Goal: Transaction & Acquisition: Obtain resource

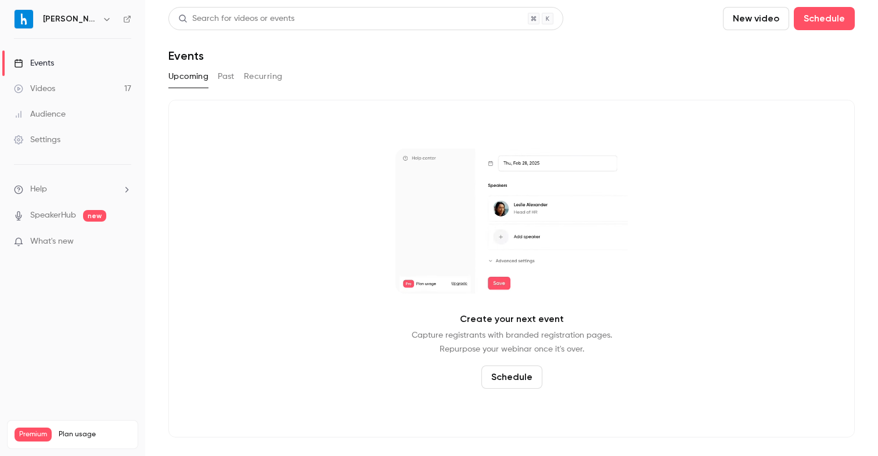
click at [85, 91] on link "Videos 17" at bounding box center [72, 89] width 145 height 26
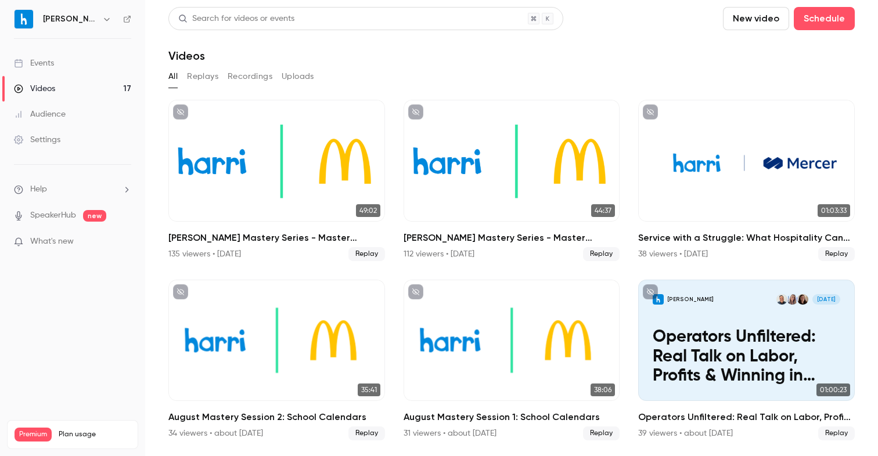
click at [211, 77] on button "Replays" at bounding box center [202, 76] width 31 height 19
click at [287, 76] on button "Uploads" at bounding box center [298, 76] width 33 height 19
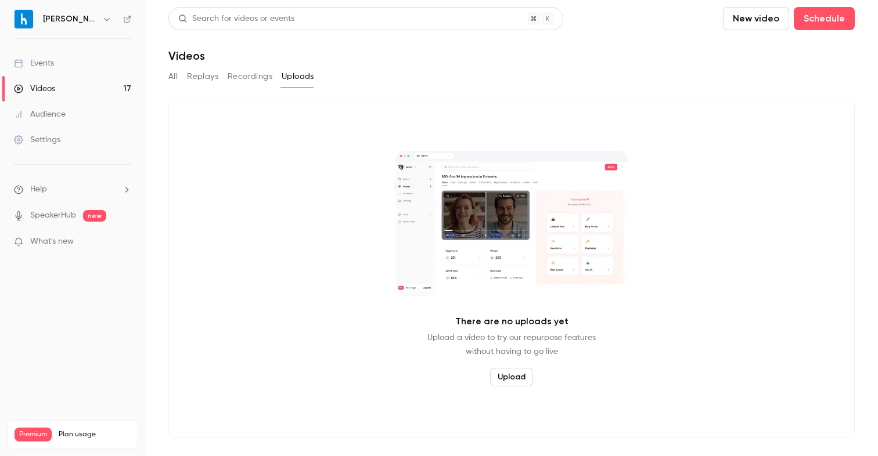
click at [64, 64] on link "Events" at bounding box center [72, 64] width 145 height 26
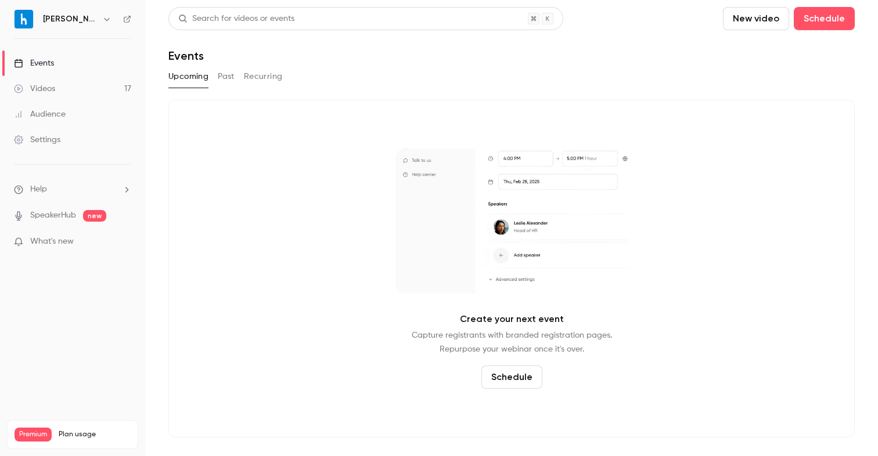
click at [218, 77] on button "Past" at bounding box center [226, 76] width 17 height 19
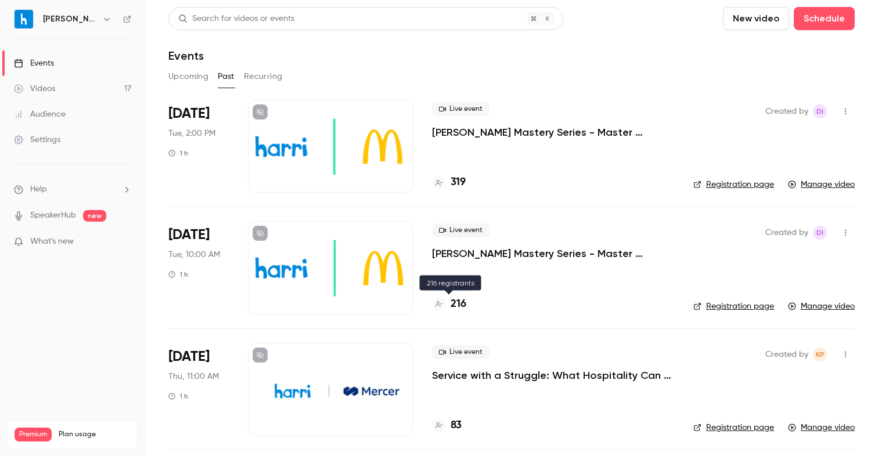
click at [458, 301] on h4 "216" at bounding box center [459, 305] width 16 height 16
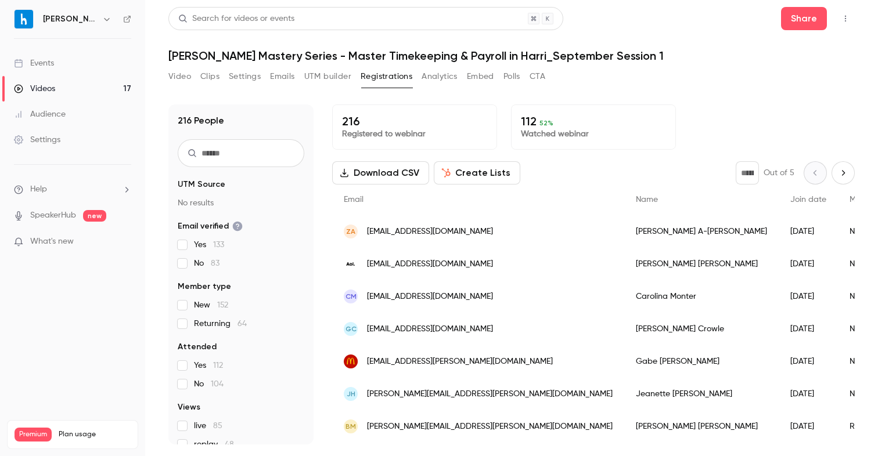
click at [395, 177] on button "Download CSV" at bounding box center [380, 172] width 97 height 23
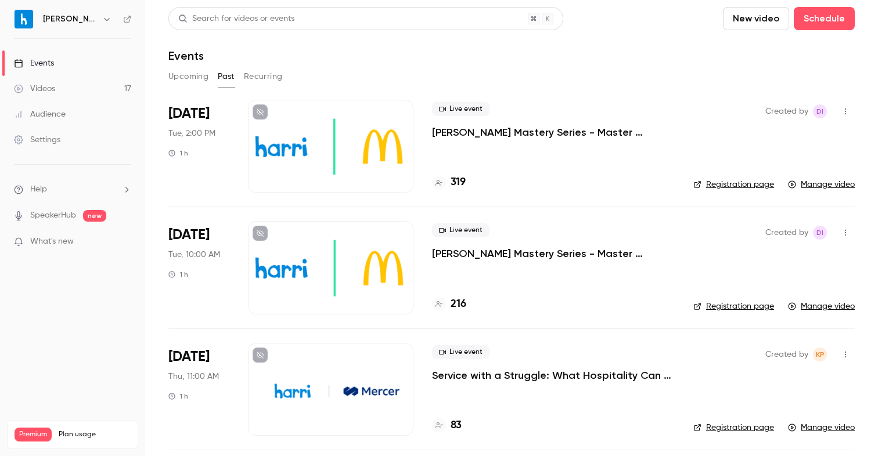
click at [544, 132] on p "[PERSON_NAME] Mastery Series - Master Timekeeping & Payroll in Harri_September …" at bounding box center [553, 132] width 243 height 14
click at [459, 184] on h4 "319" at bounding box center [458, 183] width 15 height 16
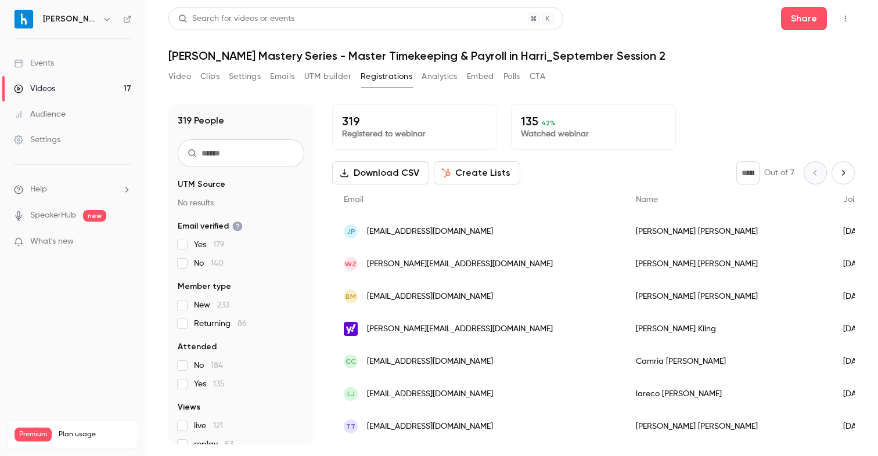
click at [361, 168] on button "Download CSV" at bounding box center [380, 172] width 97 height 23
